Goal: Transaction & Acquisition: Purchase product/service

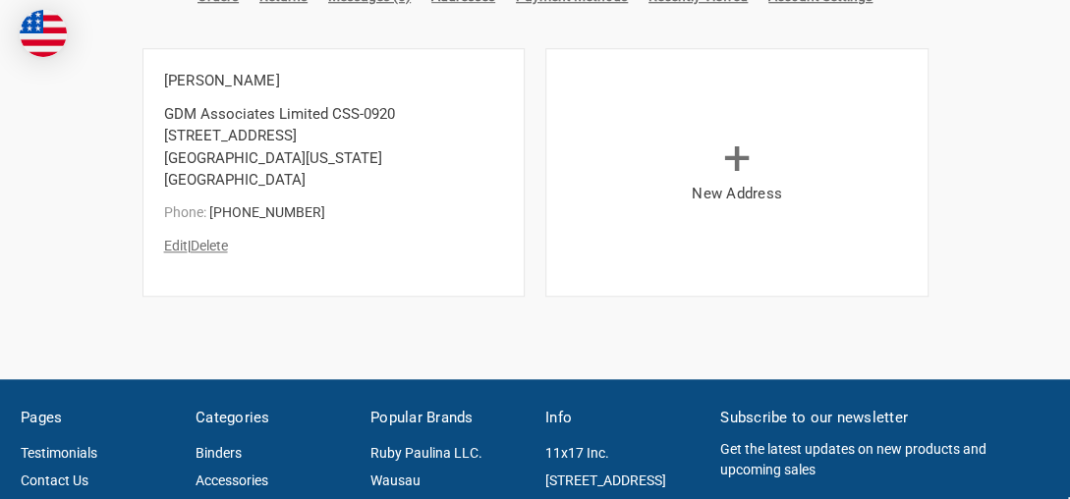
click at [176, 238] on link "Edit" at bounding box center [176, 246] width 24 height 16
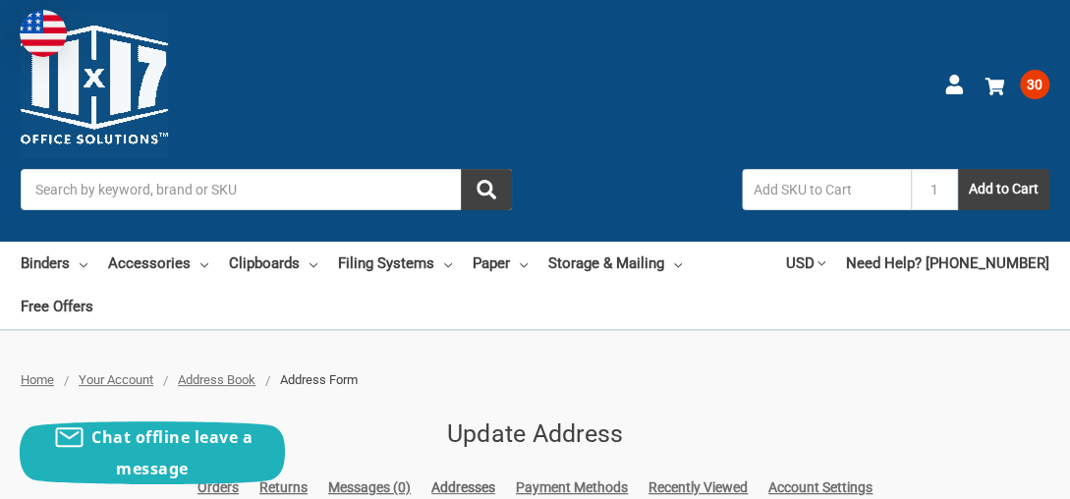
scroll to position [393, 0]
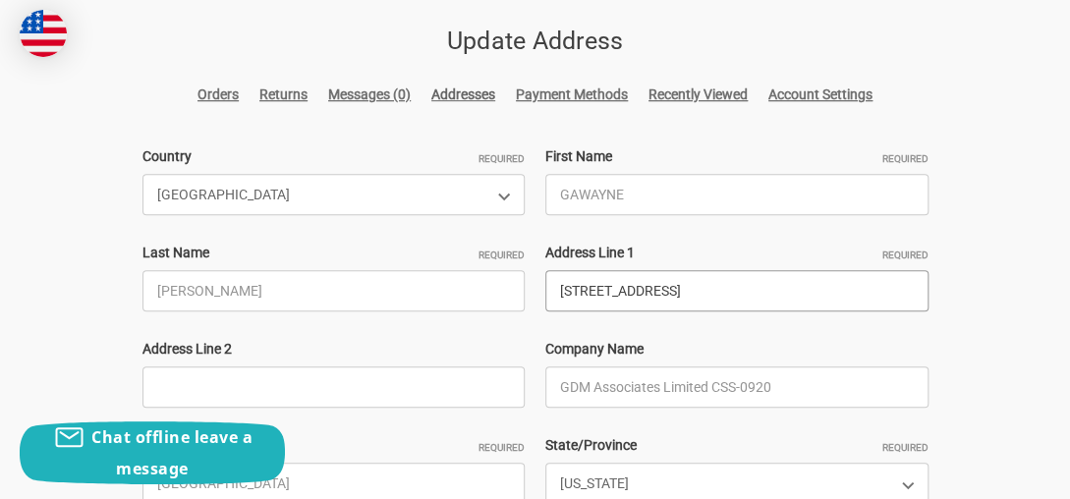
drag, startPoint x: 784, startPoint y: 252, endPoint x: 546, endPoint y: 246, distance: 237.8
click at [546, 270] on input "[STREET_ADDRESS]" at bounding box center [736, 290] width 383 height 41
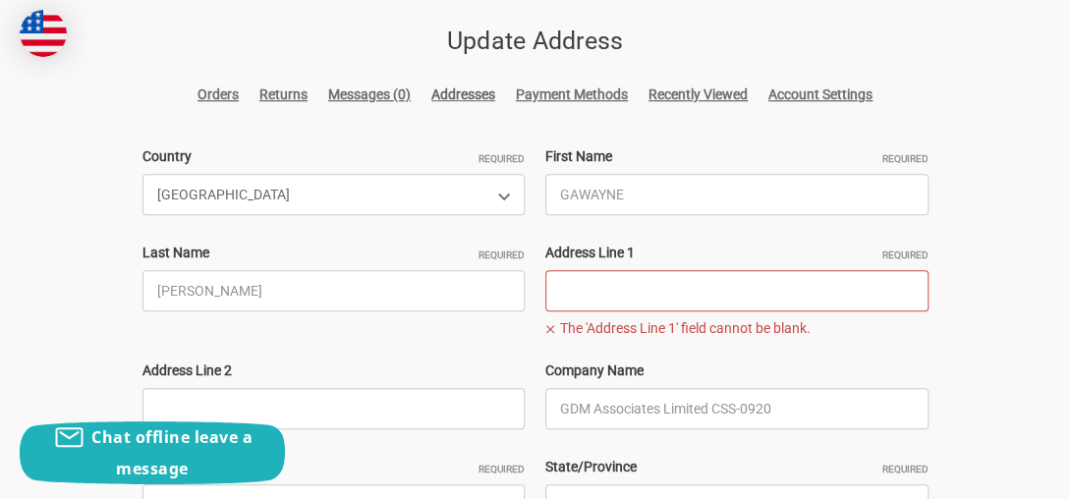
paste input "GDM Associates Limited 8465 W 44th Ave STE119, ShipMe 163642 KIN Hialeah, FL 33…"
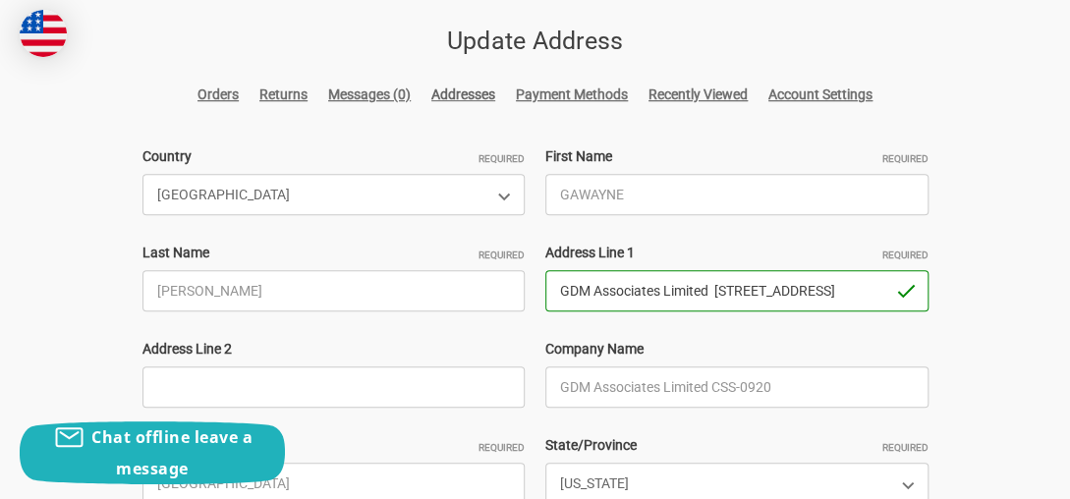
scroll to position [0, 232]
click at [614, 270] on input "GDM Associates Limited 8465 W 44th Ave STE119, ShipMe 163642 KIN Hialeah, FL 33…" at bounding box center [736, 290] width 383 height 41
drag, startPoint x: 714, startPoint y: 251, endPoint x: 500, endPoint y: 246, distance: 214.2
click at [500, 246] on div "Country Required Choose a Country Afghanistan Åland Islands Albania Algeria Ame…" at bounding box center [535, 386] width 807 height 481
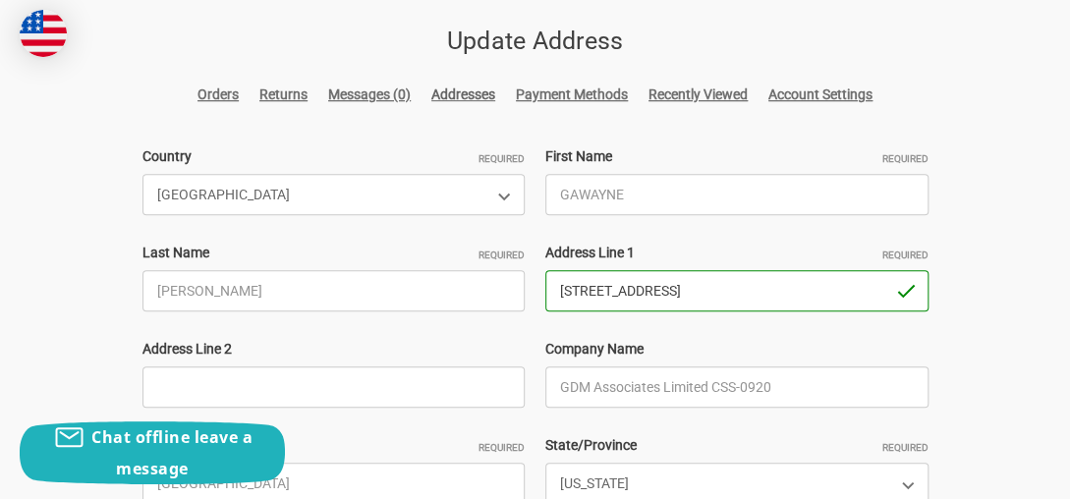
type input "8465 W 44th Ave STE119, ShipMe 163642 KIN Hialeah, FL 33018"
drag, startPoint x: 629, startPoint y: 344, endPoint x: 500, endPoint y: 337, distance: 128.9
click at [500, 337] on div "Country Required Choose a Country Afghanistan Åland Islands Albania Algeria Ame…" at bounding box center [535, 386] width 807 height 481
paste input "text"
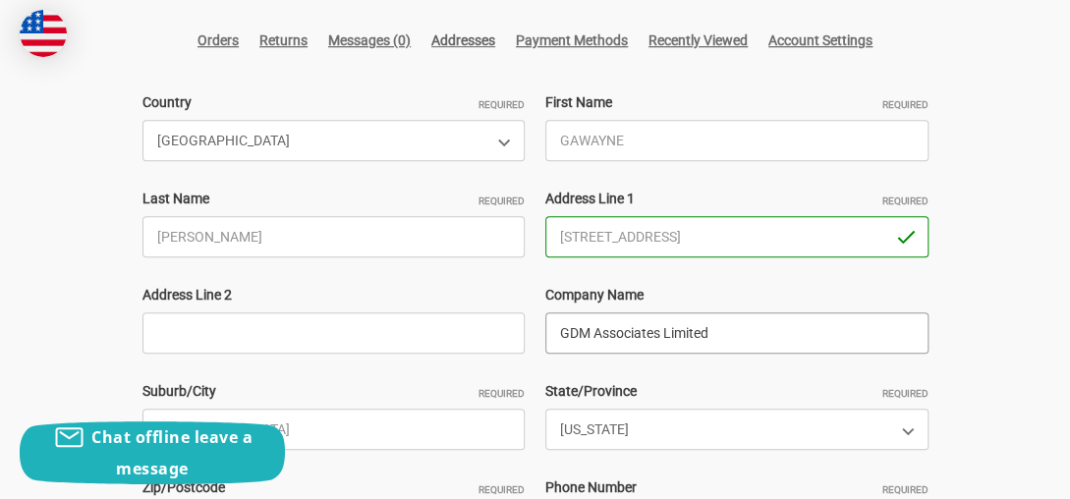
scroll to position [491, 0]
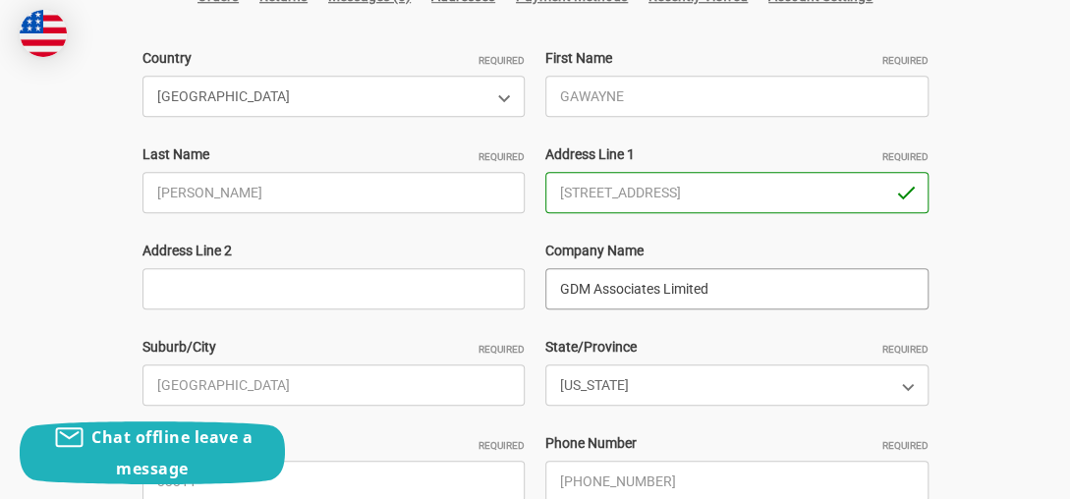
type input "GDM Associates Limited"
drag, startPoint x: 730, startPoint y: 151, endPoint x: 944, endPoint y: 159, distance: 214.3
click at [952, 155] on div "Home Your Account Address Book Address Form Update Address Orders Returns Messa…" at bounding box center [535, 234] width 1070 height 710
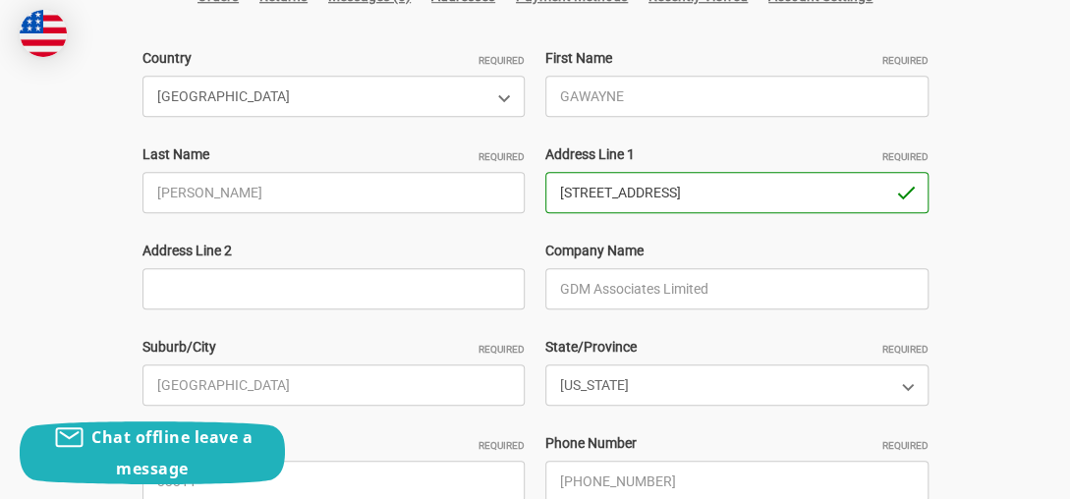
type input "[STREET_ADDRESS]"
click at [395, 268] on input "Address Line 2" at bounding box center [333, 288] width 383 height 41
paste input "ShipMe 163642 KIN Hialeah, FL 33018"
drag, startPoint x: 286, startPoint y: 245, endPoint x: 415, endPoint y: 246, distance: 128.7
click at [415, 268] on input "ShipMe 163642 KIN Hialeah, FL 33018" at bounding box center [333, 288] width 383 height 41
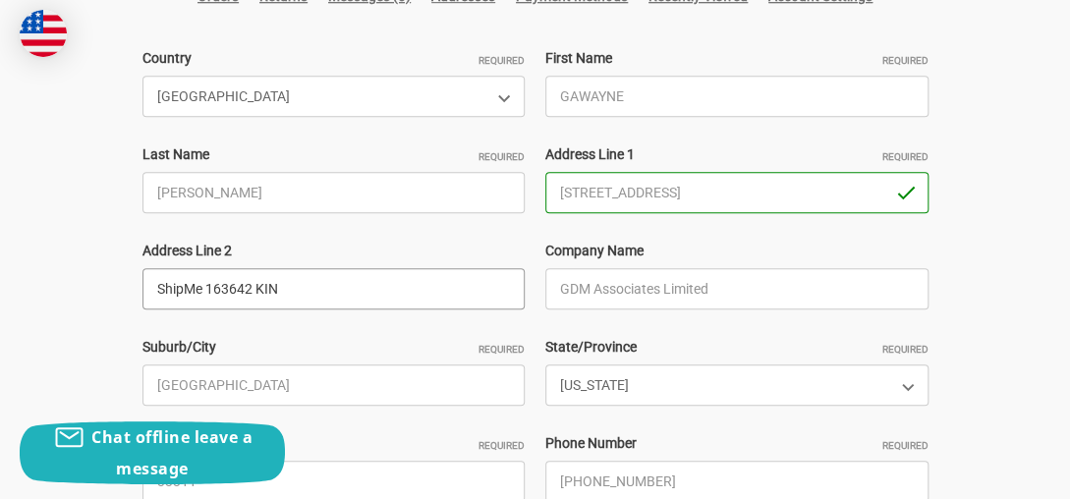
type input "ShipMe 163642 KIN"
click at [272, 365] on input "OAKLAND PARK" at bounding box center [333, 385] width 383 height 41
drag, startPoint x: 273, startPoint y: 346, endPoint x: 0, endPoint y: 319, distance: 274.4
paste input "Hialeah, FL 33018"
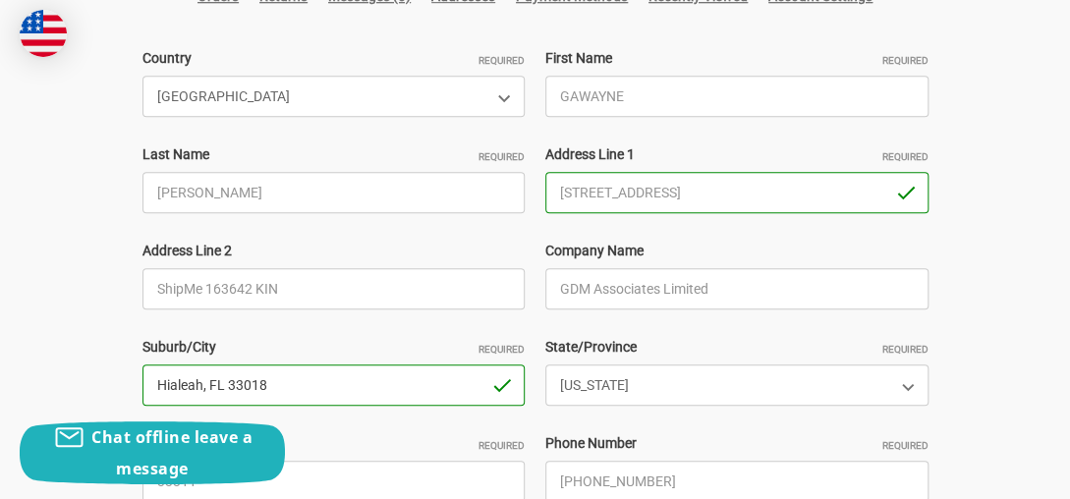
drag, startPoint x: 288, startPoint y: 343, endPoint x: 204, endPoint y: 346, distance: 83.6
click at [204, 365] on input "Hialeah, FL 33018" at bounding box center [333, 385] width 383 height 41
type input "Hialeah"
click at [668, 365] on select "Choose a State/Province Alabama Alaska American Samoa Arizona Arkansas Armed Fo…" at bounding box center [736, 385] width 383 height 41
click at [545, 365] on select "Choose a State/Province Alabama Alaska American Samoa Arizona Arkansas Armed Fo…" at bounding box center [736, 385] width 383 height 41
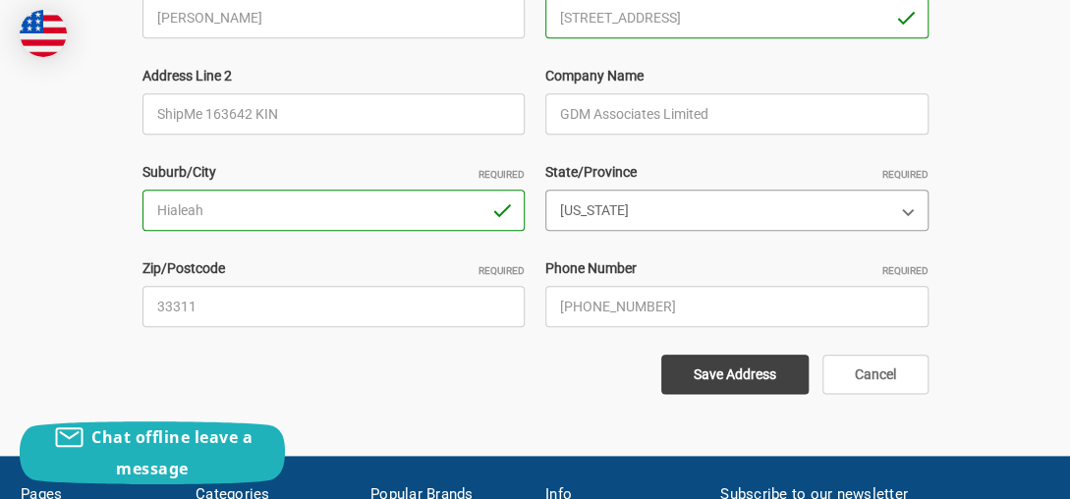
scroll to position [688, 0]
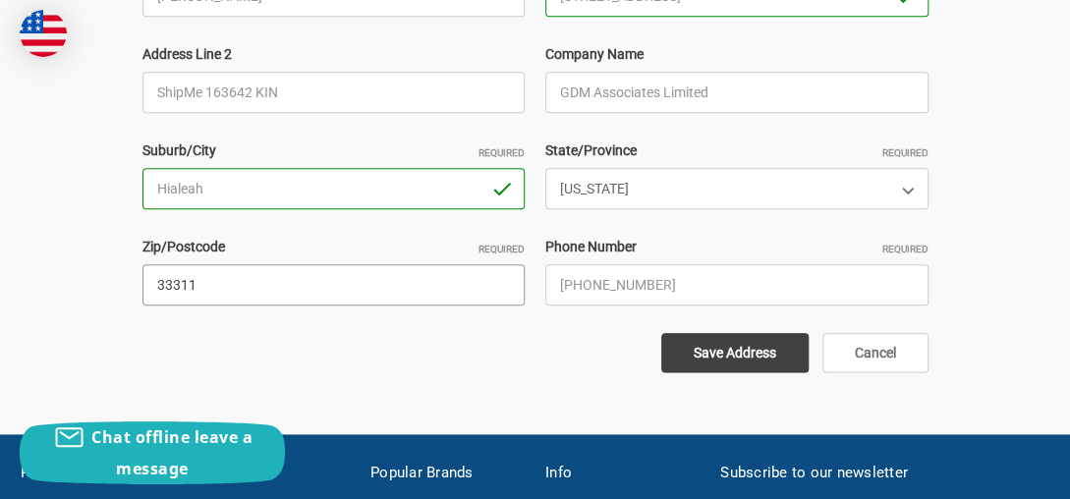
drag, startPoint x: 253, startPoint y: 239, endPoint x: 21, endPoint y: 233, distance: 231.9
click at [21, 233] on div "Home Your Account Address Book Address Form Update Address Orders Returns Messa…" at bounding box center [535, 38] width 1070 height 710
paste input "FL 33018"
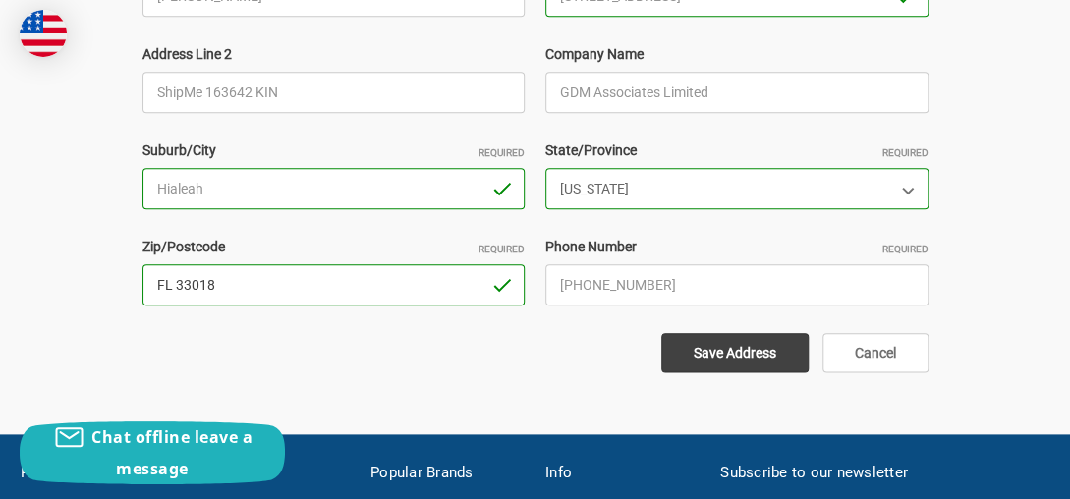
drag, startPoint x: 184, startPoint y: 244, endPoint x: 121, endPoint y: 244, distance: 62.9
click at [121, 244] on div "Home Your Account Address Book Address Form Update Address Orders Returns Messa…" at bounding box center [535, 38] width 1070 height 710
click at [180, 264] on input "FL 33018" at bounding box center [333, 284] width 383 height 41
type input "33018"
click at [701, 333] on input "Save Address" at bounding box center [734, 352] width 147 height 39
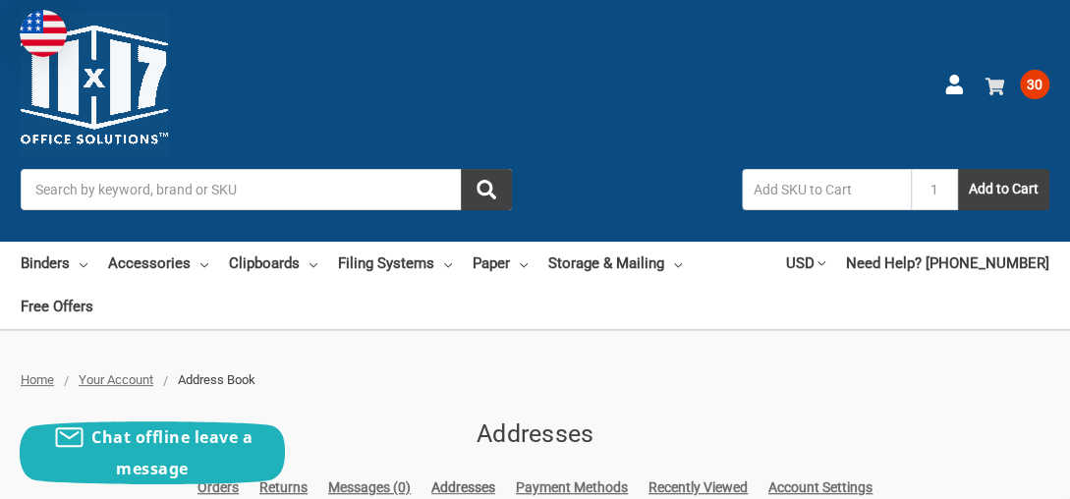
click at [1035, 82] on span "30" at bounding box center [1034, 84] width 29 height 29
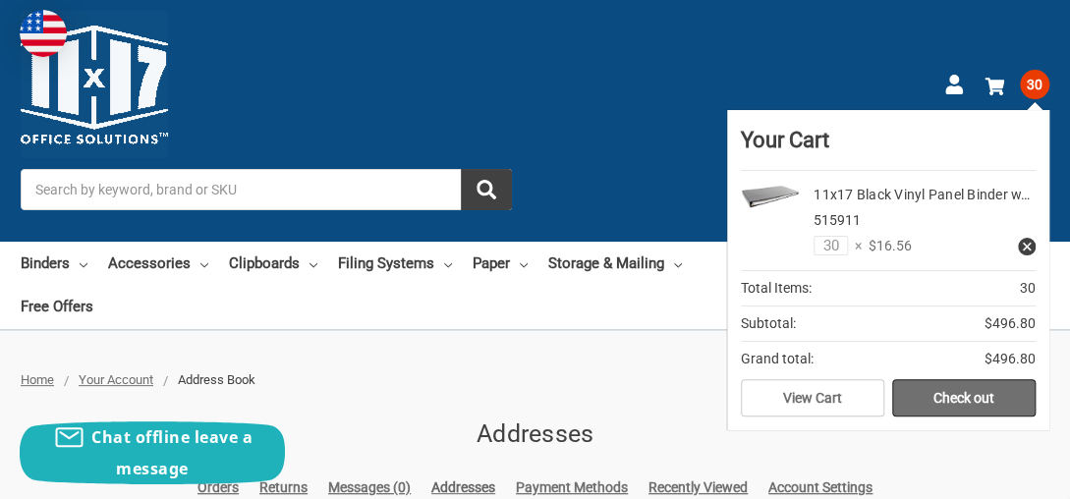
click at [935, 392] on link "Check out" at bounding box center [963, 397] width 143 height 37
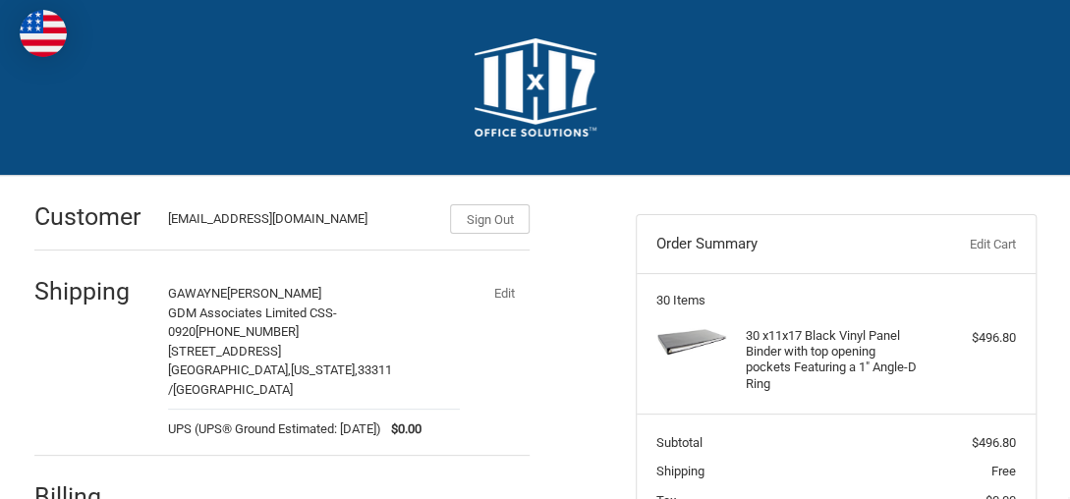
select select "US"
select select "FL"
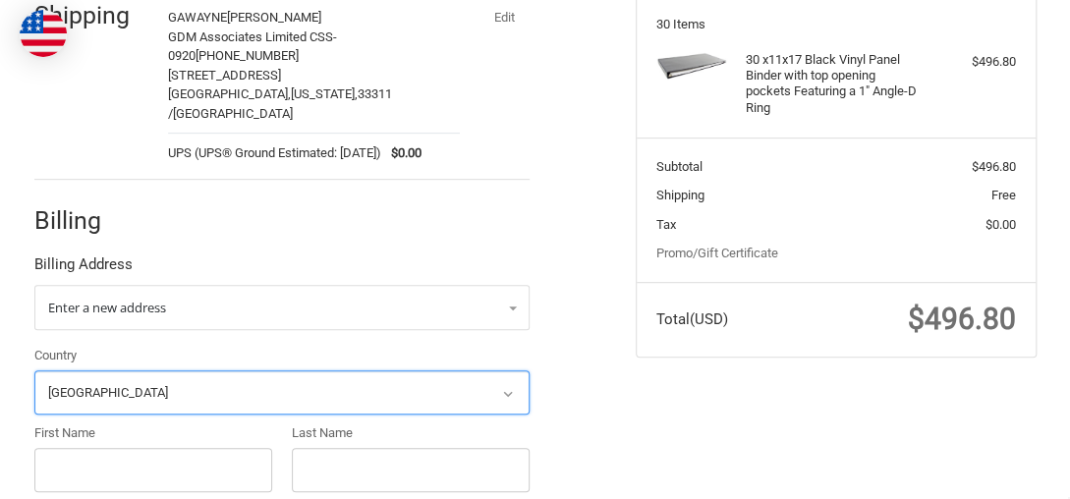
scroll to position [256, 0]
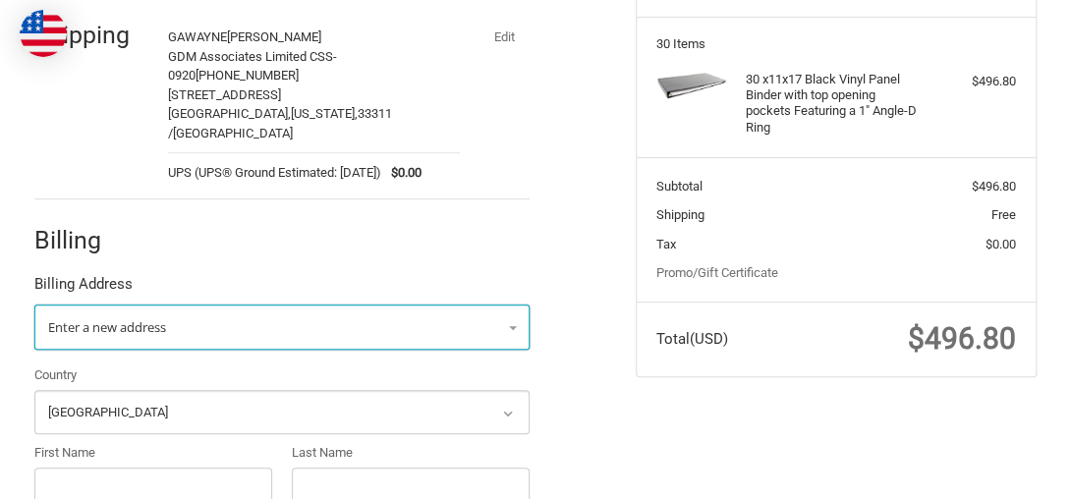
click at [138, 318] on span "Enter a new address" at bounding box center [107, 327] width 118 height 18
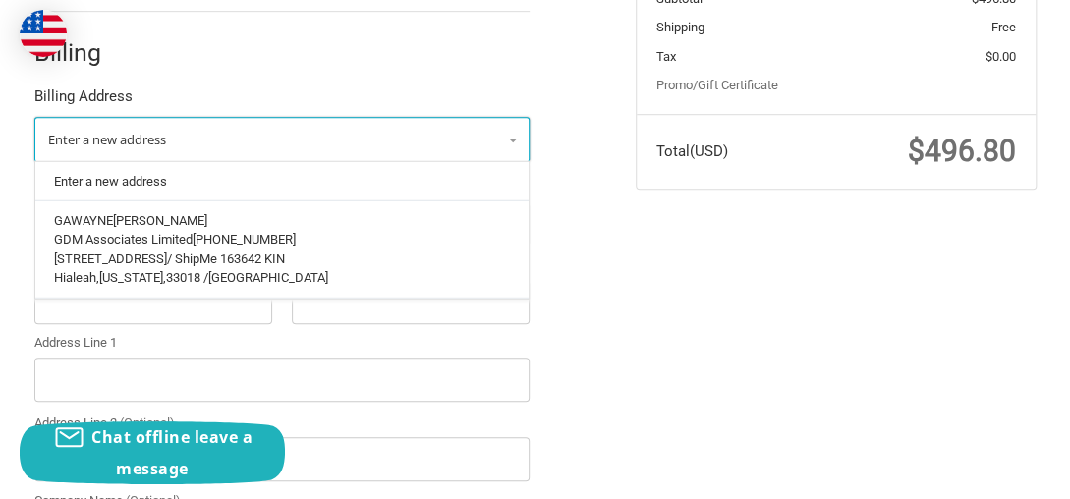
scroll to position [453, 0]
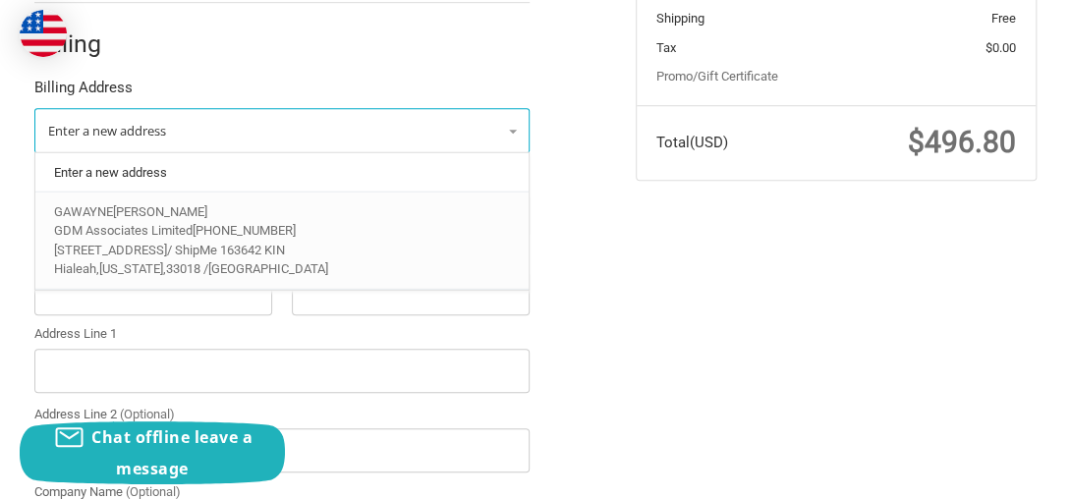
click at [156, 259] on p "[GEOGRAPHIC_DATA], [US_STATE], 33018 / [GEOGRAPHIC_DATA]" at bounding box center [282, 269] width 456 height 20
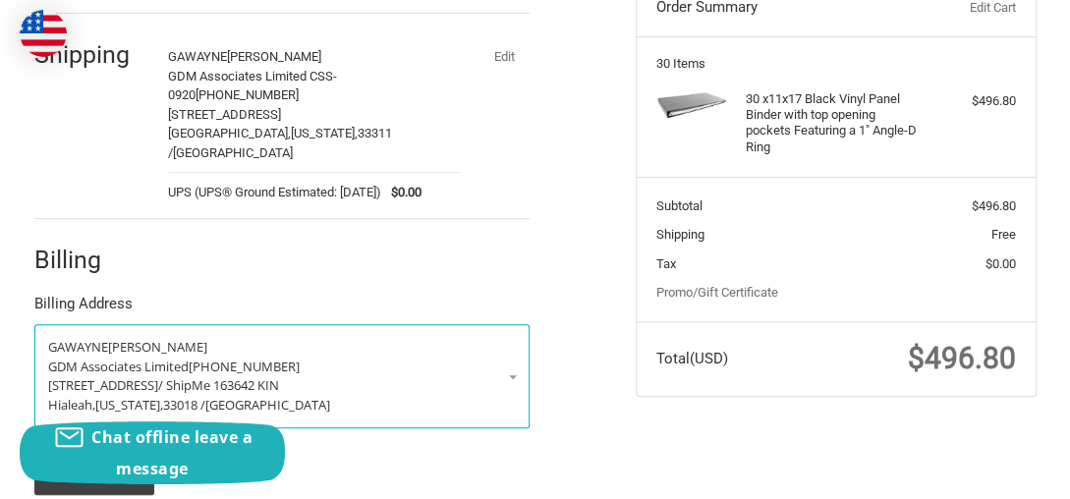
scroll to position [329, 0]
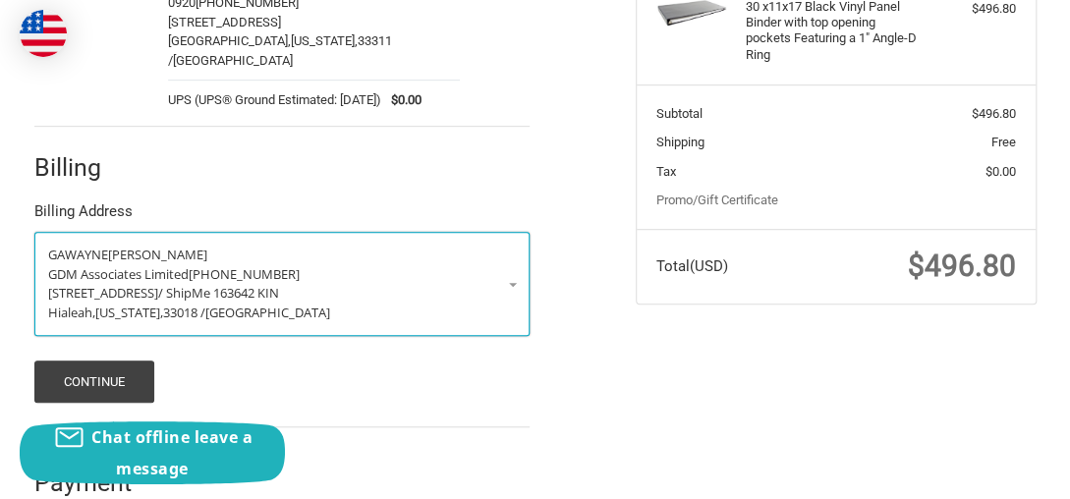
click at [495, 265] on p "GDM Associates Limited [PHONE_NUMBER]" at bounding box center [282, 275] width 469 height 20
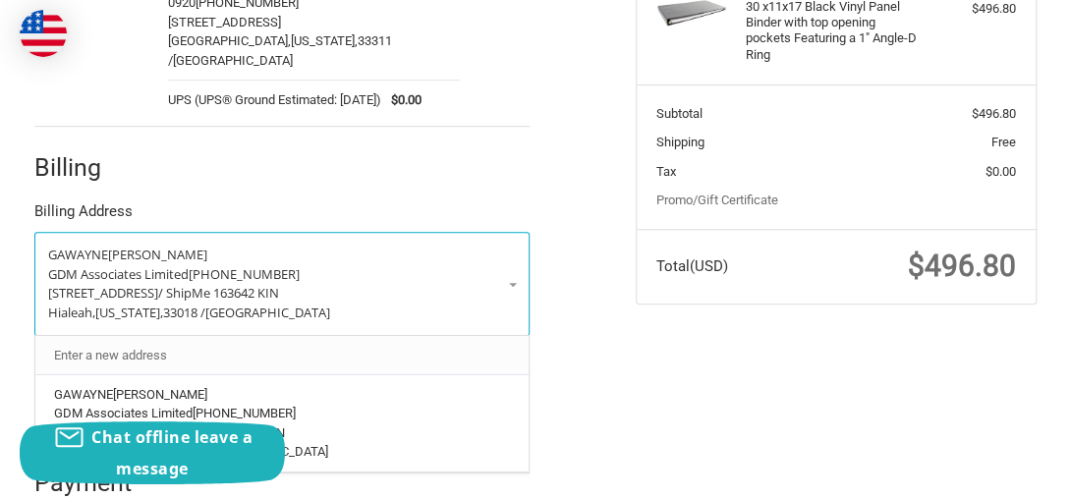
click at [151, 336] on link "Enter a new address" at bounding box center [281, 355] width 475 height 38
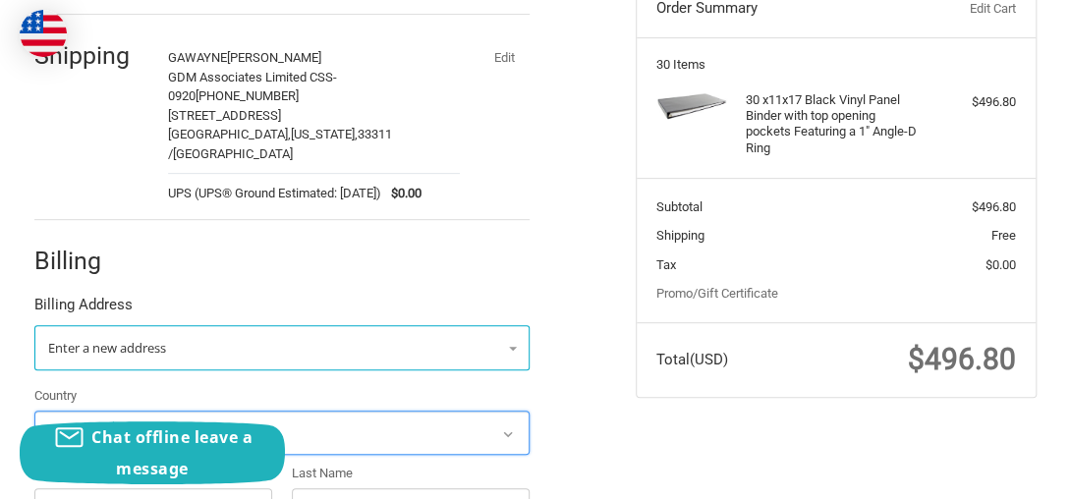
scroll to position [231, 0]
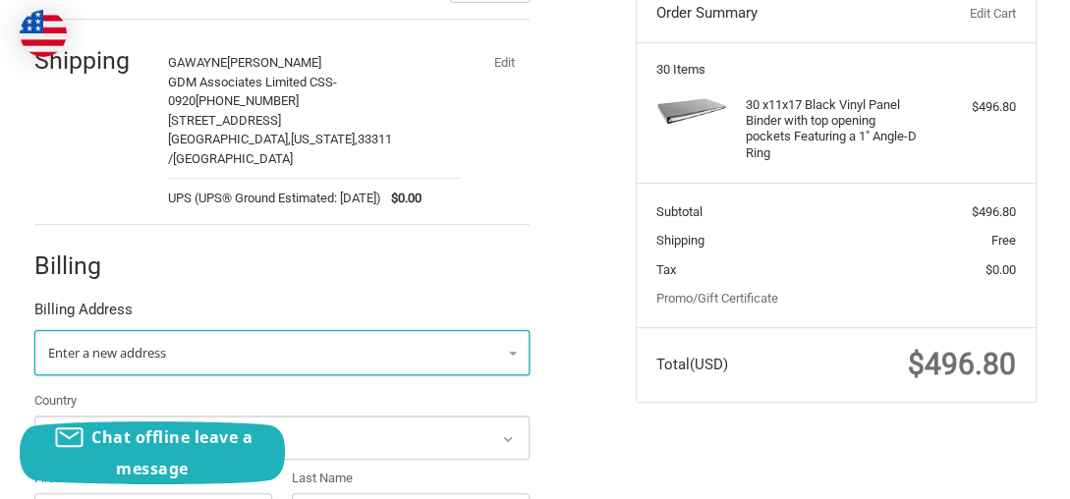
click at [147, 344] on span "Enter a new address" at bounding box center [107, 353] width 118 height 18
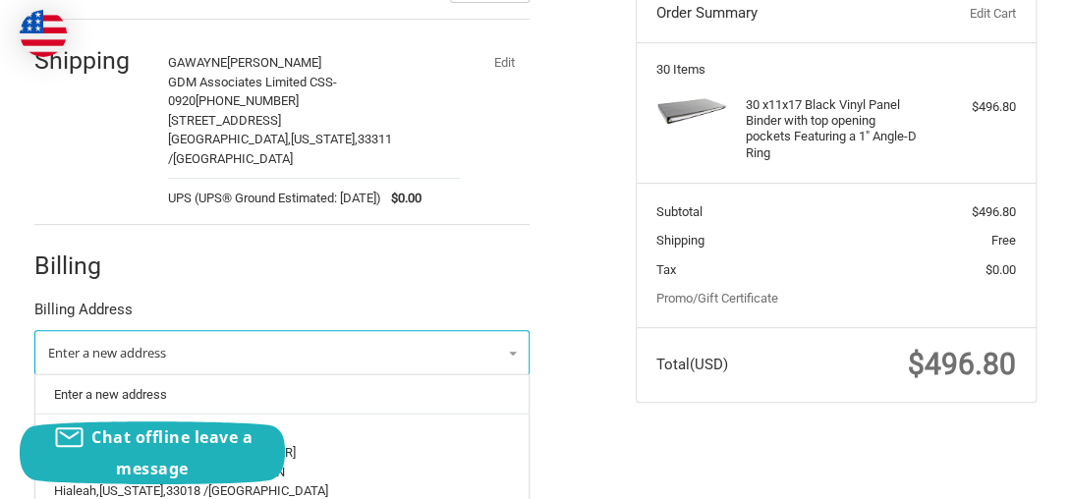
click at [270, 258] on div at bounding box center [349, 270] width 362 height 25
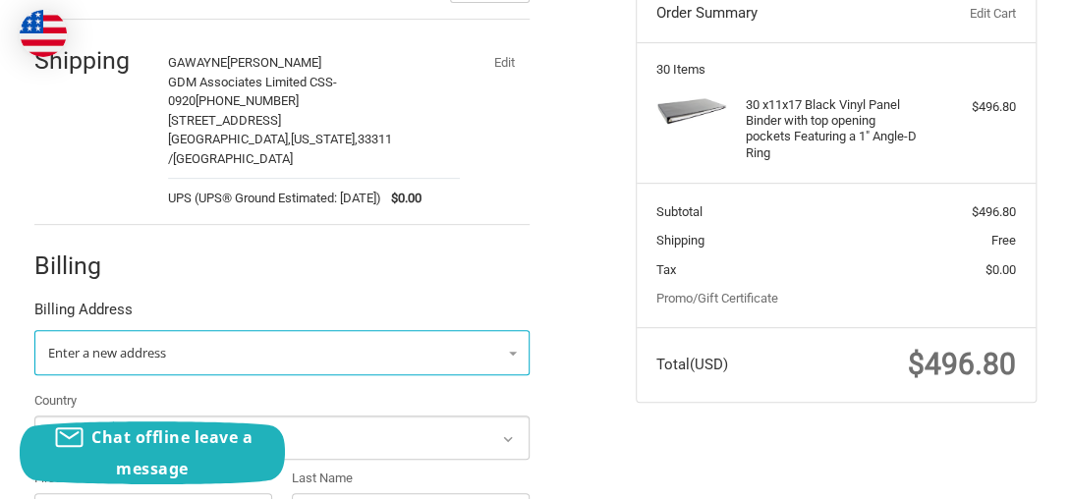
scroll to position [427, 0]
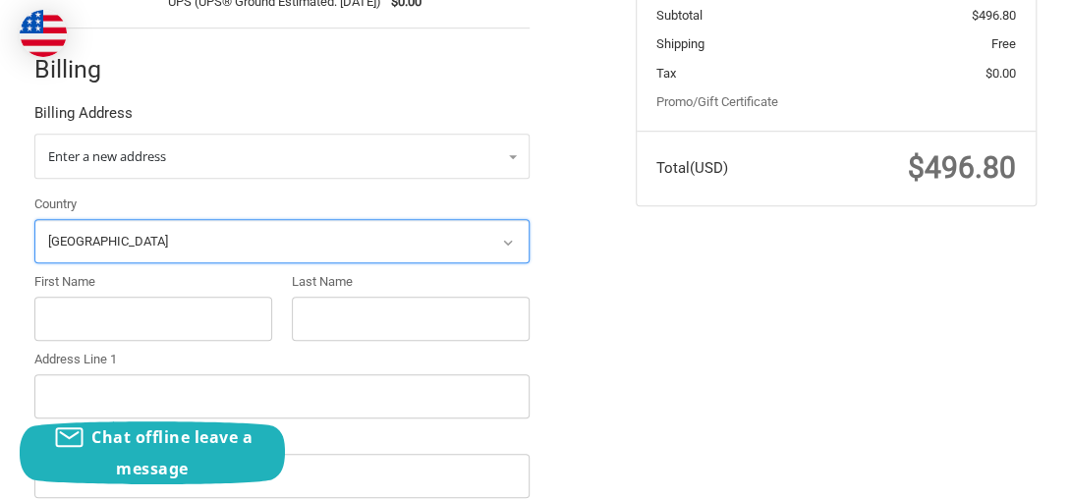
click at [157, 219] on select "Select a country [GEOGRAPHIC_DATA] [GEOGRAPHIC_DATA] [GEOGRAPHIC_DATA] [GEOGRAP…" at bounding box center [282, 241] width 496 height 44
select select "JM"
click at [34, 219] on select "Select a country [GEOGRAPHIC_DATA] [GEOGRAPHIC_DATA] [GEOGRAPHIC_DATA] [GEOGRAP…" at bounding box center [282, 241] width 496 height 44
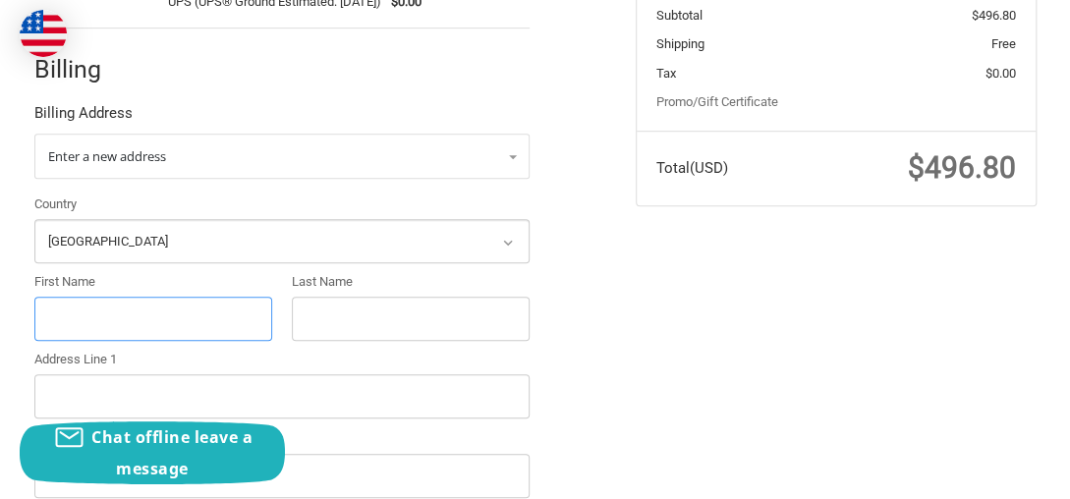
click at [123, 297] on input "First Name" at bounding box center [153, 319] width 239 height 44
type input "TAMOYA"
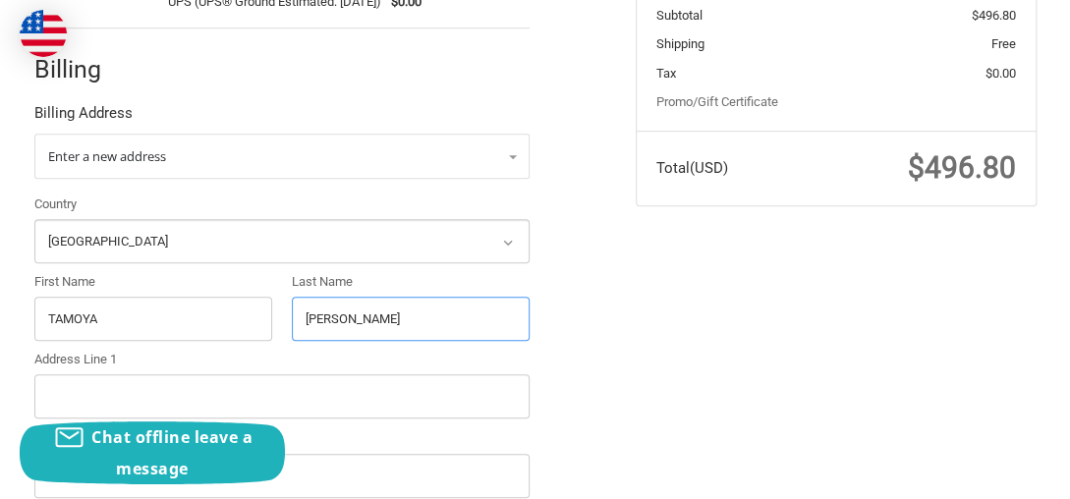
type input "[PERSON_NAME]"
click at [120, 374] on input "Address Line 1" at bounding box center [282, 396] width 496 height 44
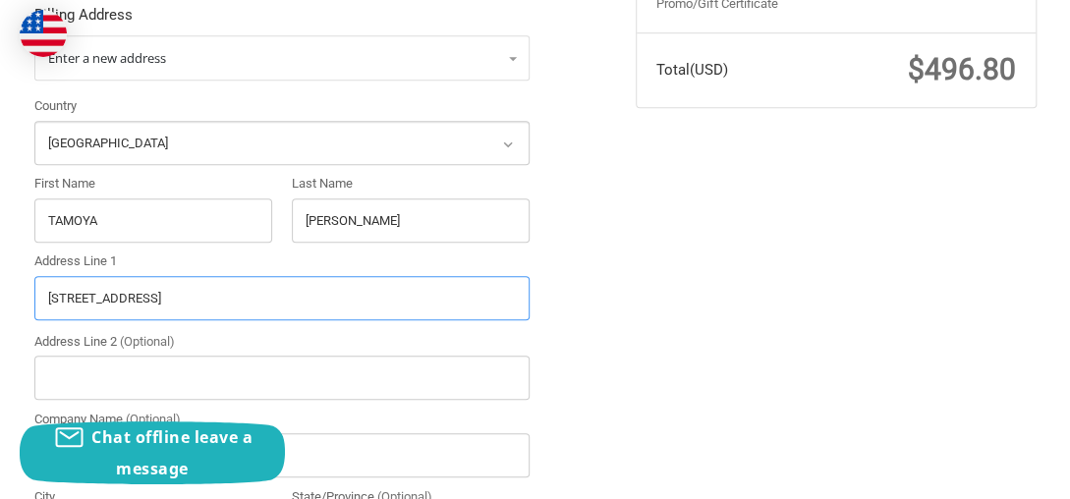
scroll to position [624, 0]
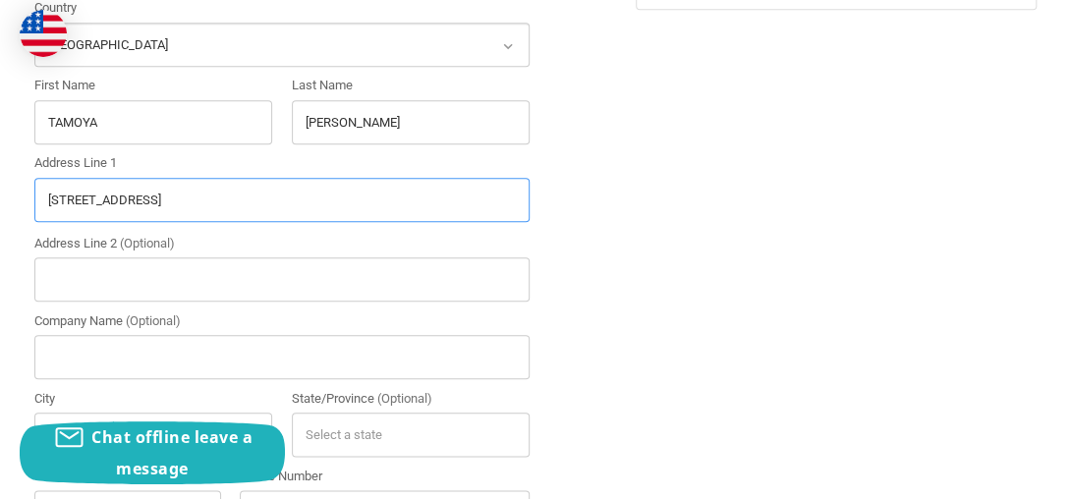
type input "[STREET_ADDRESS]"
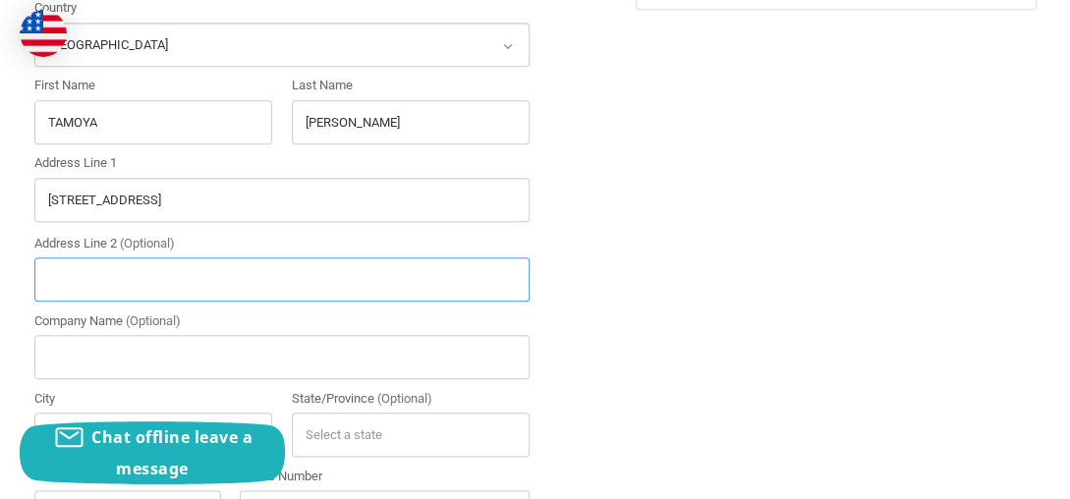
click at [170, 257] on input "Address Line 2 (Optional)" at bounding box center [282, 279] width 496 height 44
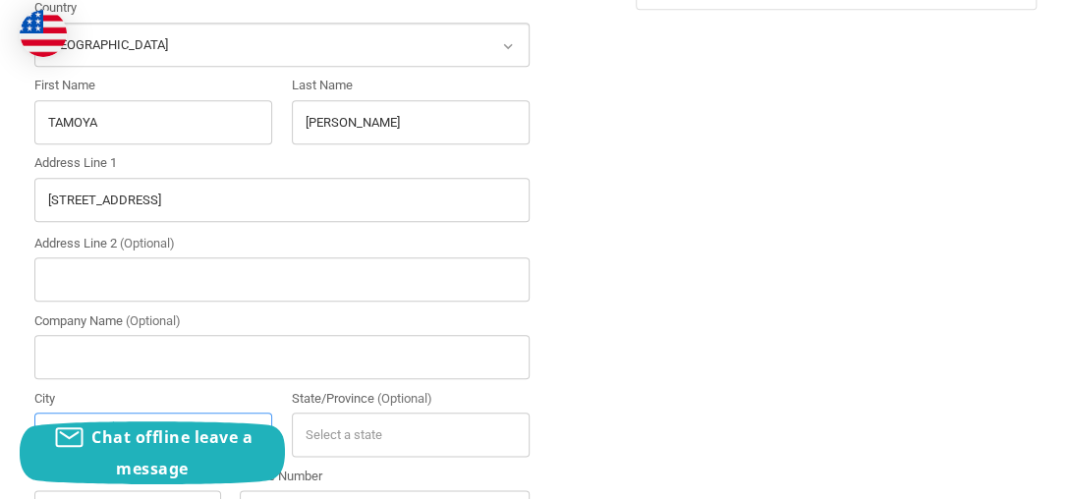
click at [197, 413] on input "City" at bounding box center [153, 435] width 239 height 44
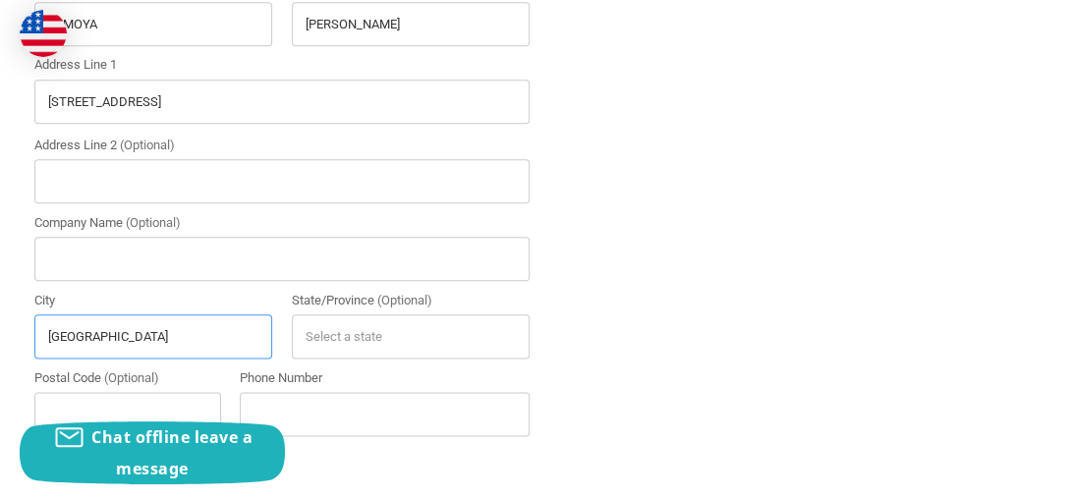
type input "[GEOGRAPHIC_DATA]"
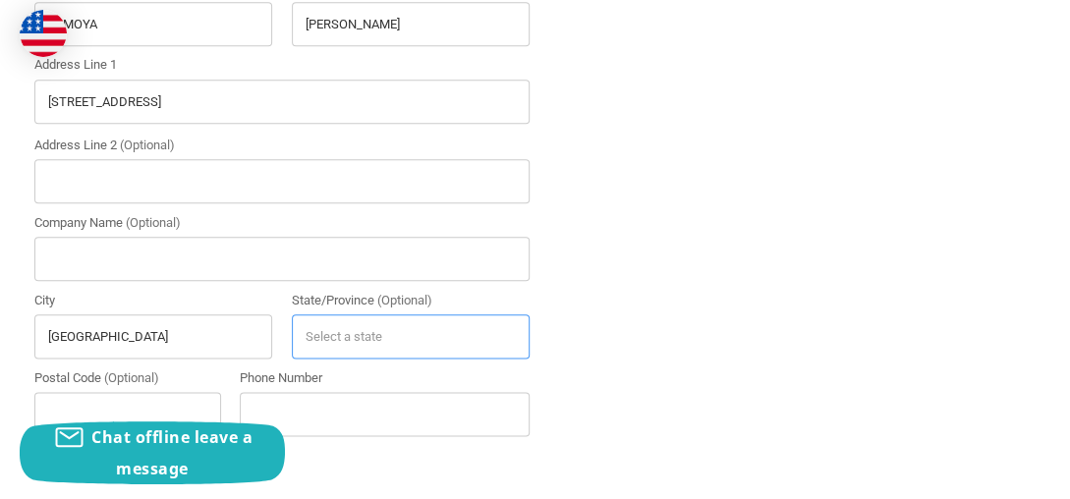
click at [343, 314] on input "State/Province (Optional)" at bounding box center [411, 336] width 239 height 44
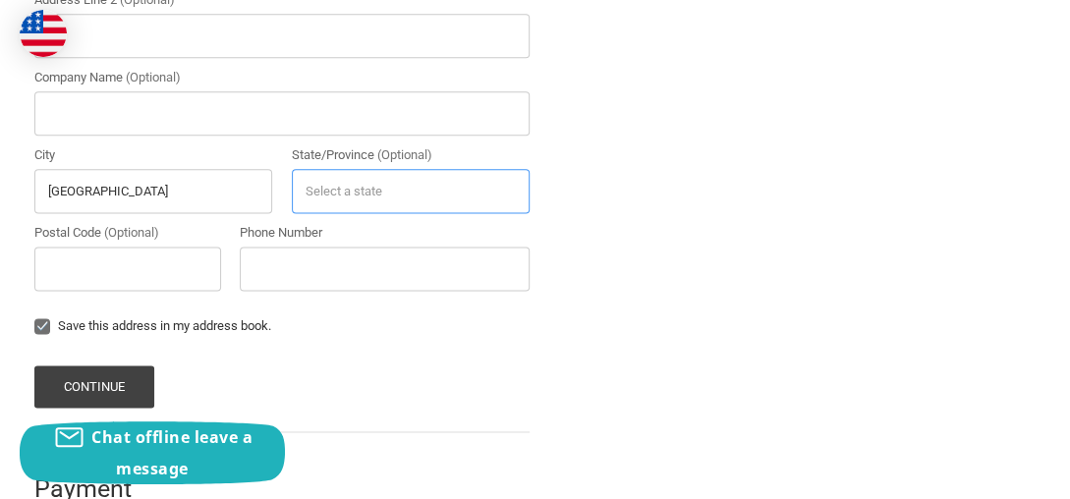
scroll to position [872, 0]
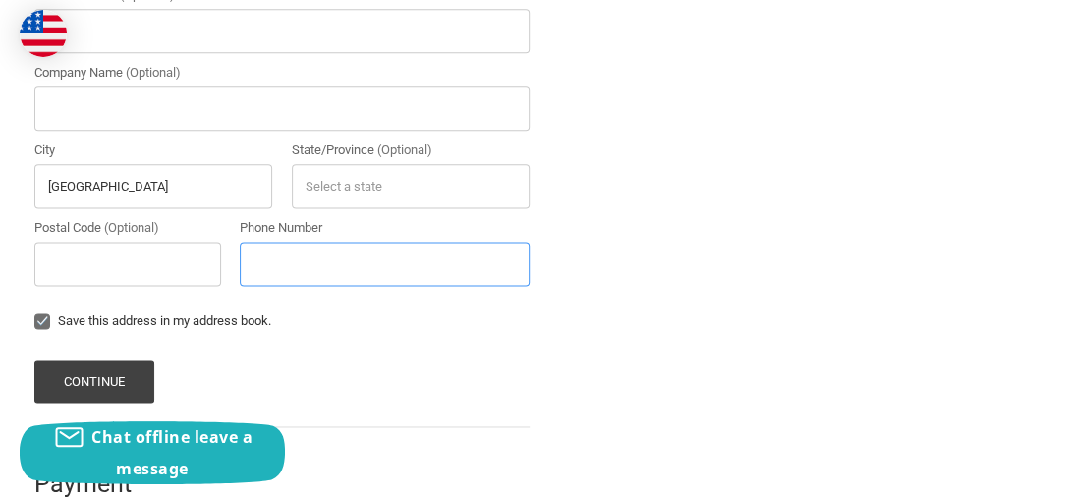
click at [276, 242] on input "Phone Number" at bounding box center [385, 264] width 290 height 44
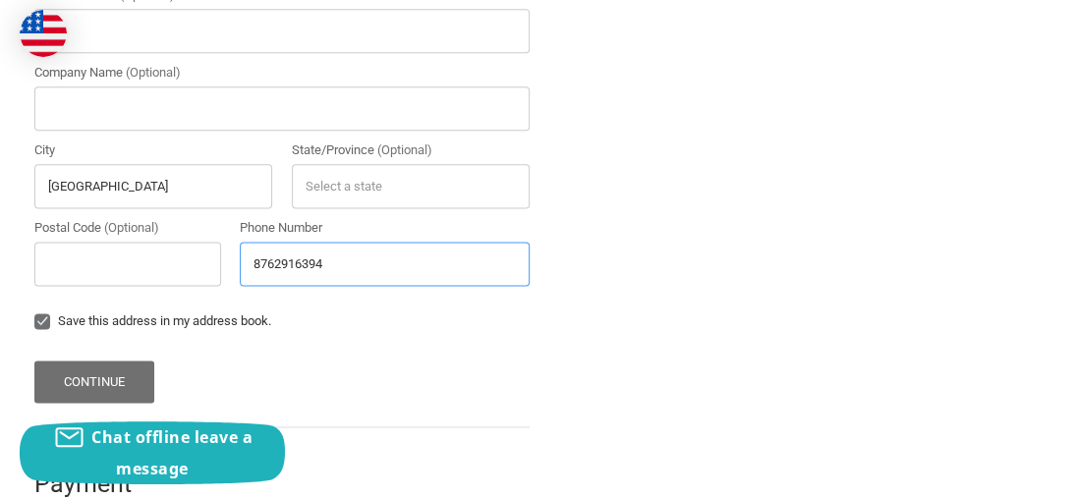
type input "8762916394"
click at [107, 361] on button "Continue" at bounding box center [94, 382] width 121 height 42
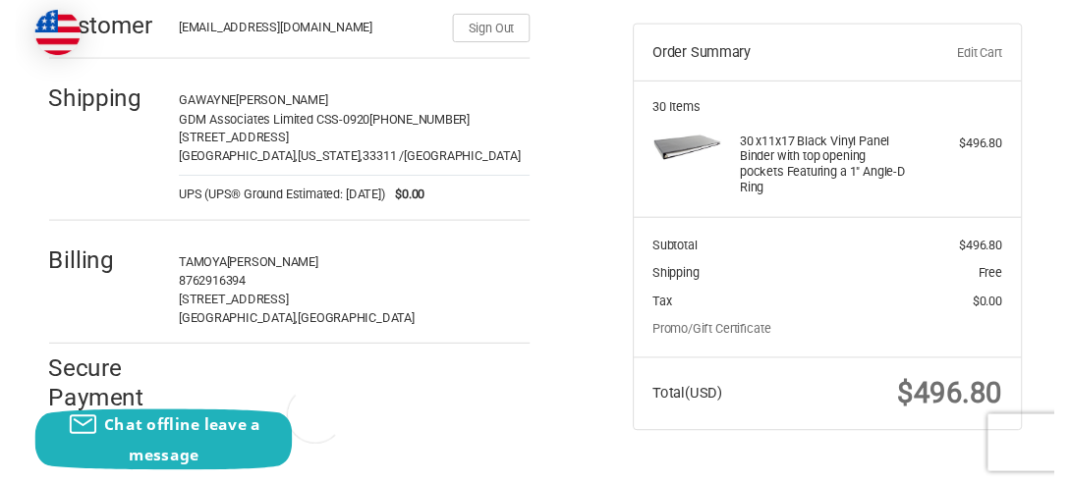
scroll to position [0, 0]
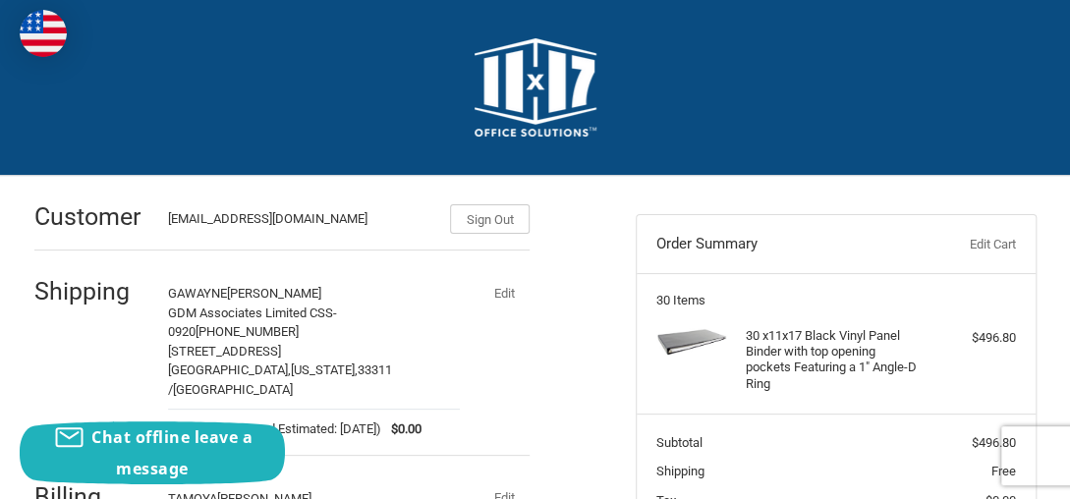
click at [500, 294] on button "Edit" at bounding box center [503, 293] width 51 height 28
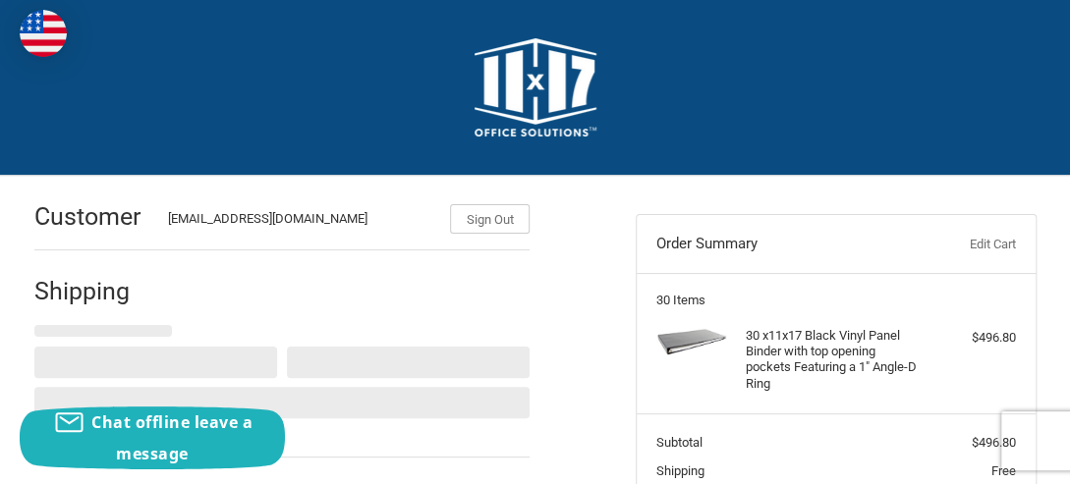
select select "US"
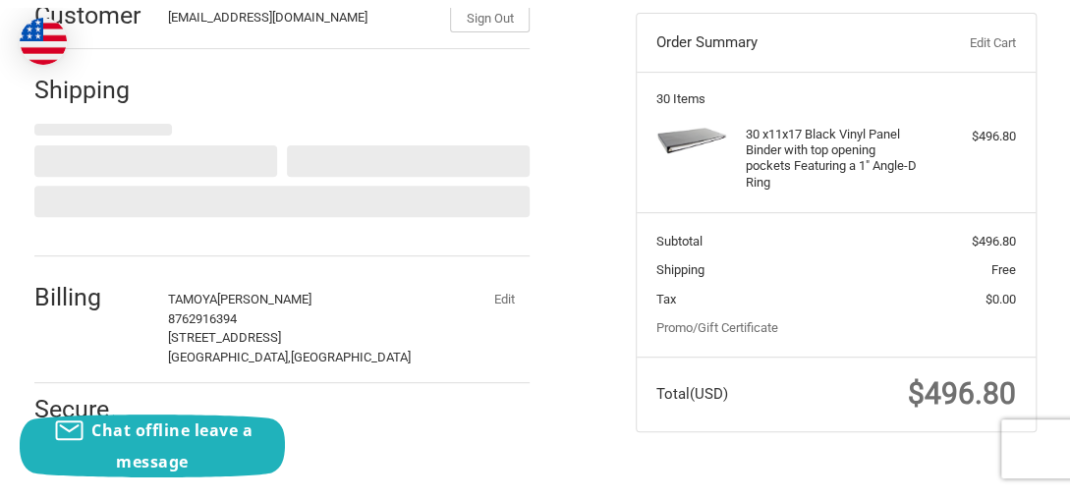
scroll to position [211, 0]
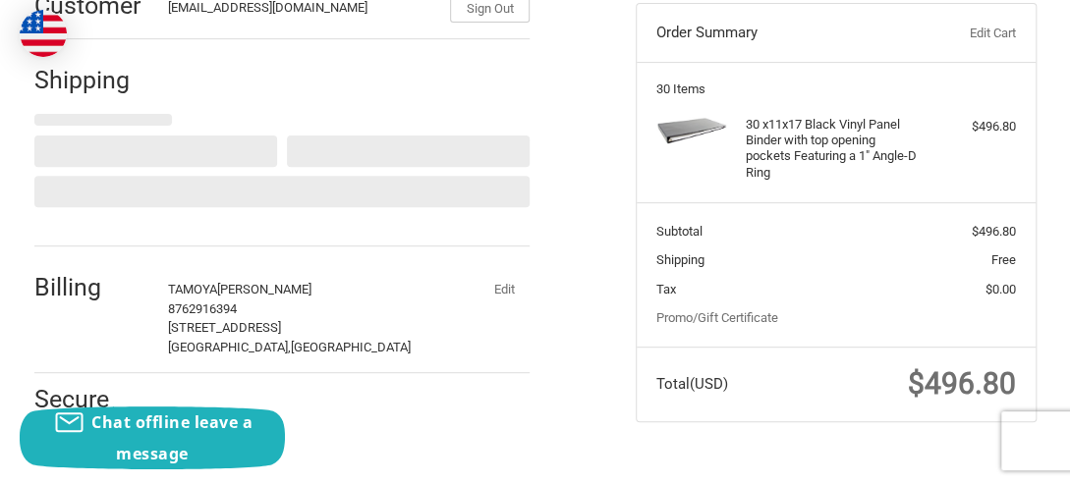
select select "FL"
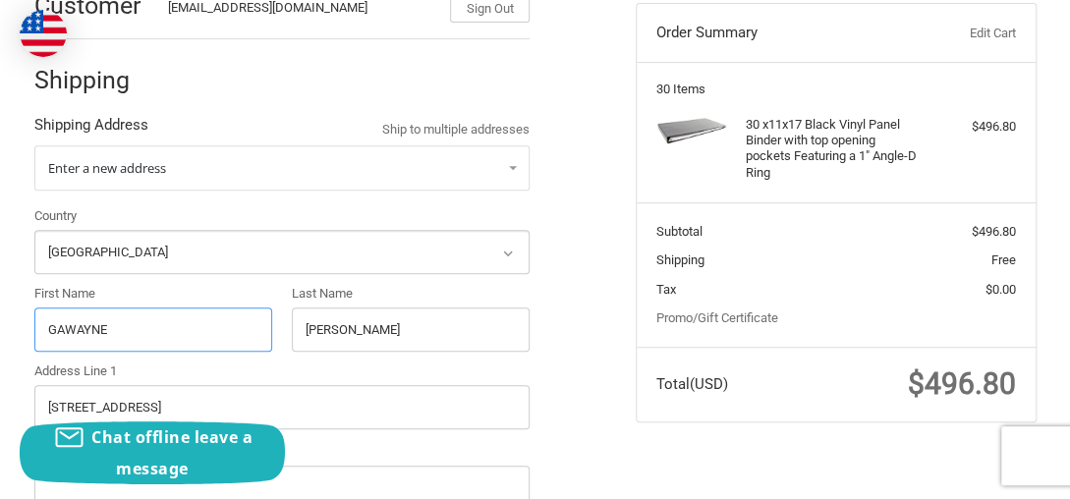
drag, startPoint x: 96, startPoint y: 332, endPoint x: -4, endPoint y: 315, distance: 101.6
type input "TAMOYA"
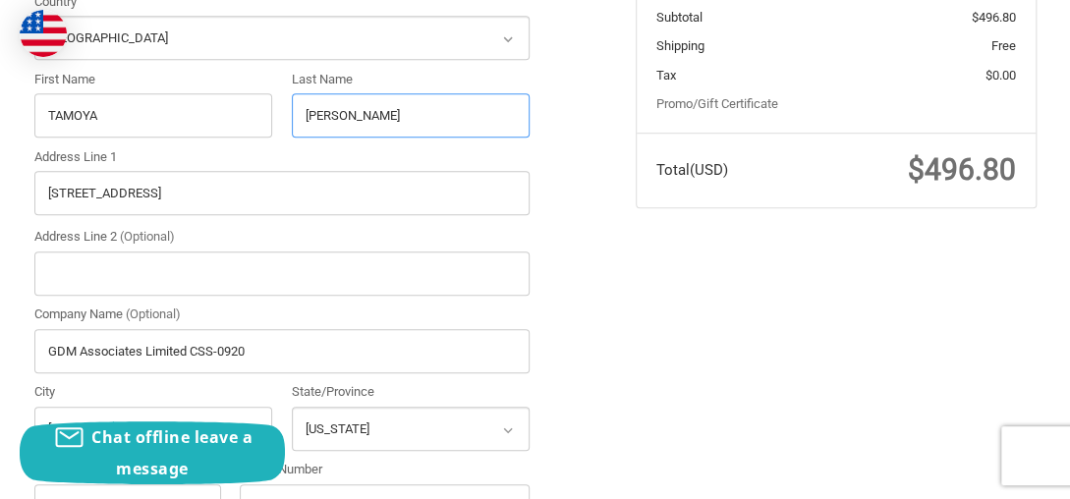
scroll to position [206, 0]
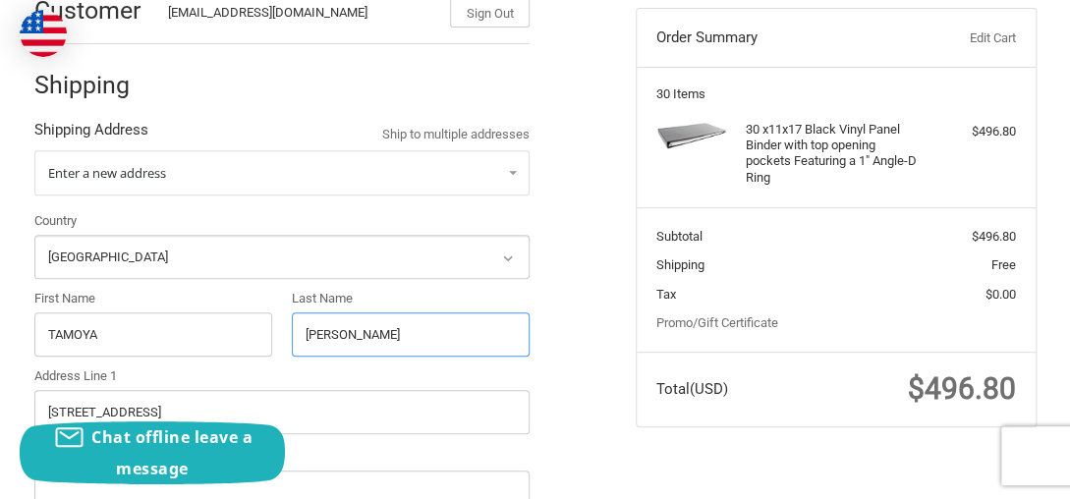
type input "[PERSON_NAME]"
click at [384, 194] on div "Enter a new address Country Select a country [GEOGRAPHIC_DATA] [GEOGRAPHIC_DATA…" at bounding box center [282, 473] width 496 height 647
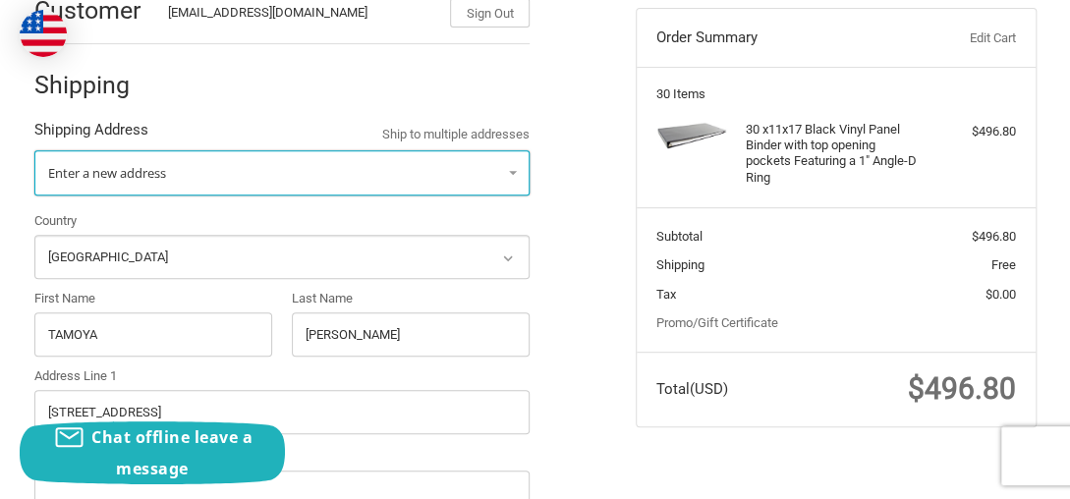
click at [422, 173] on link "Enter a new address" at bounding box center [282, 172] width 496 height 45
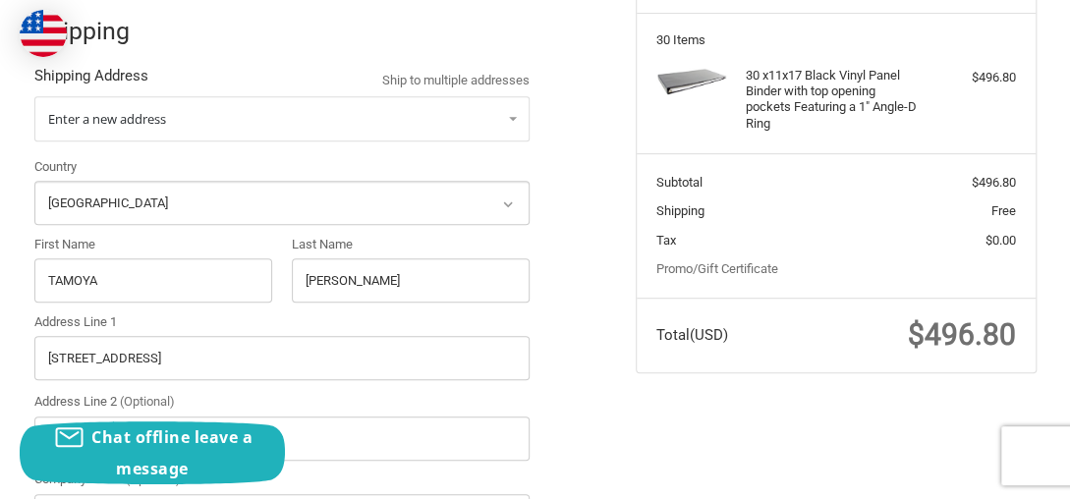
scroll to position [305, 0]
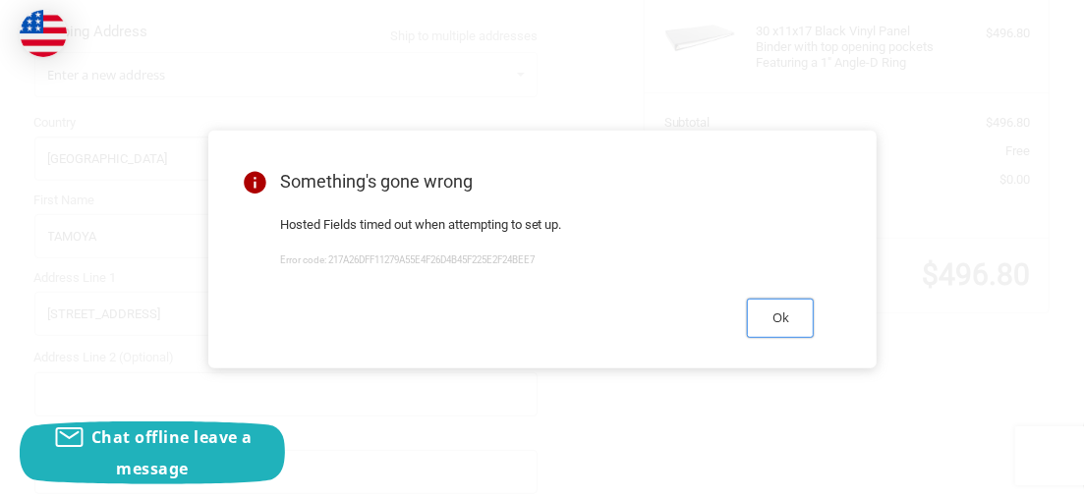
click at [785, 320] on button "Ok" at bounding box center [780, 318] width 67 height 38
